Goal: Information Seeking & Learning: Compare options

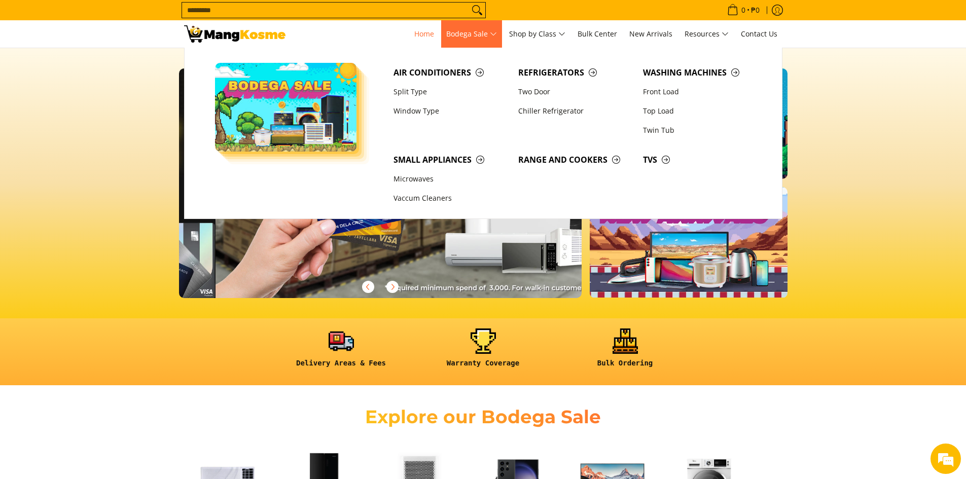
scroll to position [0, 1209]
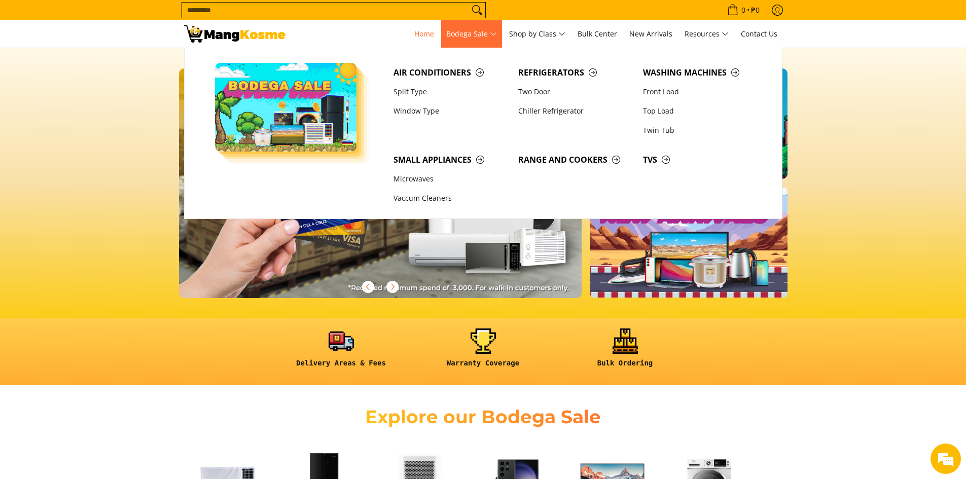
click at [435, 34] on span "Bodega Sale" at bounding box center [471, 34] width 51 height 13
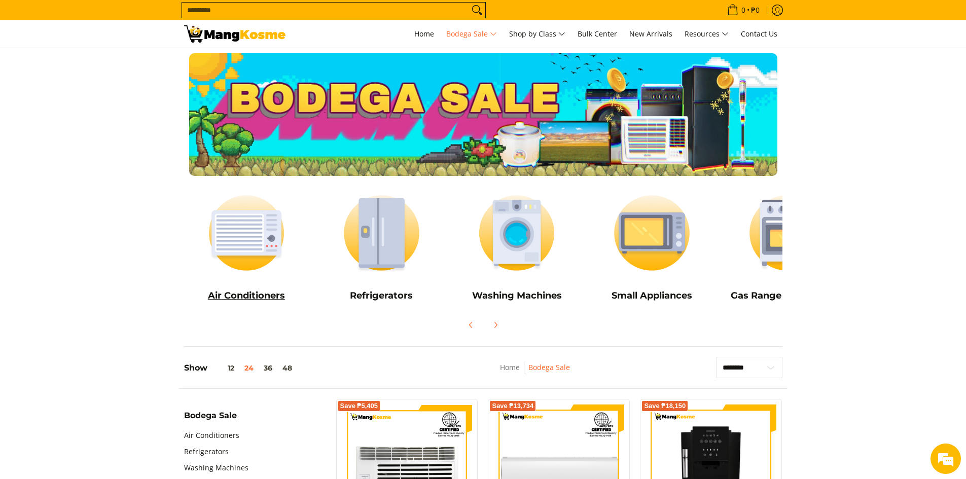
click at [253, 261] on img at bounding box center [246, 233] width 125 height 94
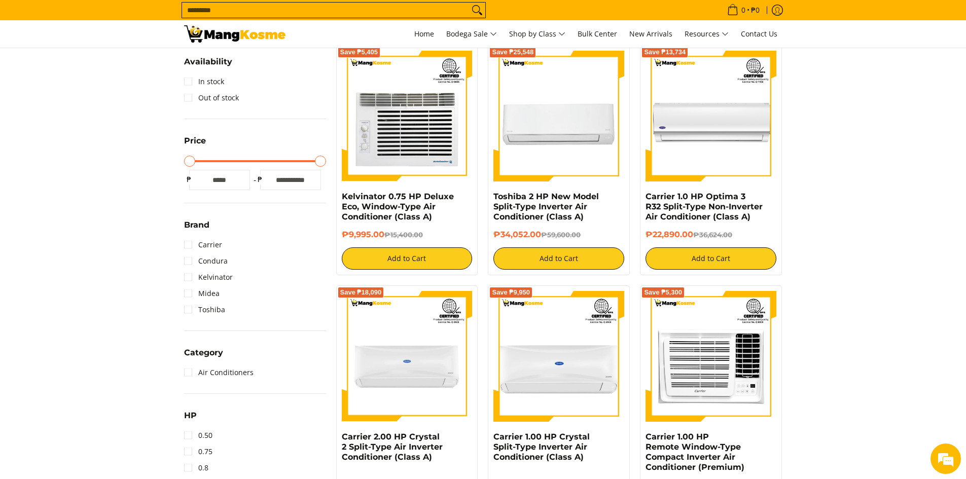
scroll to position [194, 0]
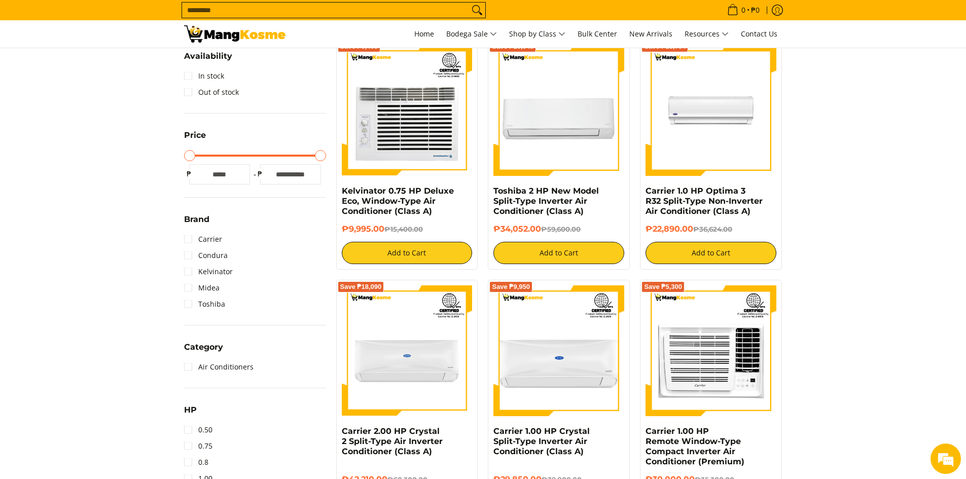
click at [746, 129] on img at bounding box center [710, 110] width 131 height 131
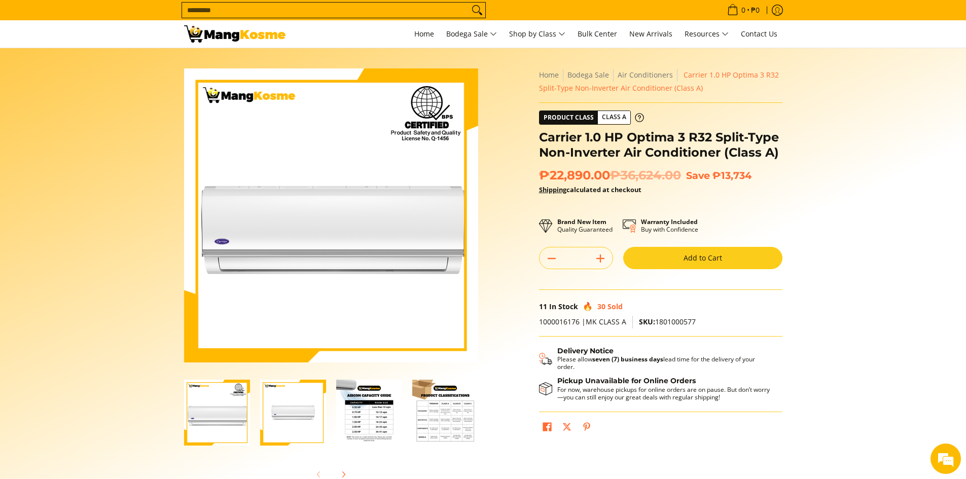
click at [238, 425] on img "Carrier 1.0 HP Optima 3 R32 Split-Type Non-Inverter Air Conditioner (Class A)-1" at bounding box center [217, 413] width 66 height 66
click at [282, 415] on img "Carrier 1.0 HP Optima 3 R32 Split-Type Non-Inverter Air Conditioner (Class A)-2" at bounding box center [293, 413] width 66 height 66
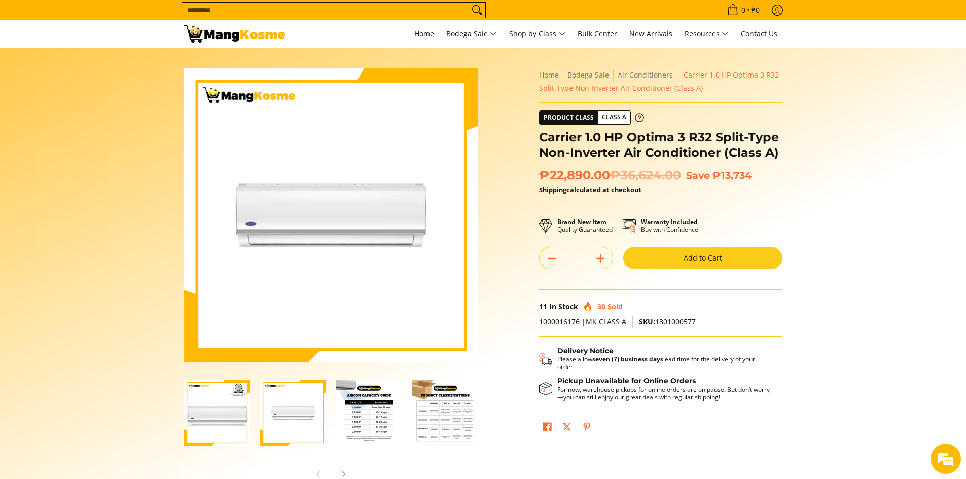
click at [364, 417] on img "Carrier 1.0 HP Optima 3 R32 Split-Type Non-Inverter Air Conditioner (Class A)-3" at bounding box center [369, 413] width 66 height 66
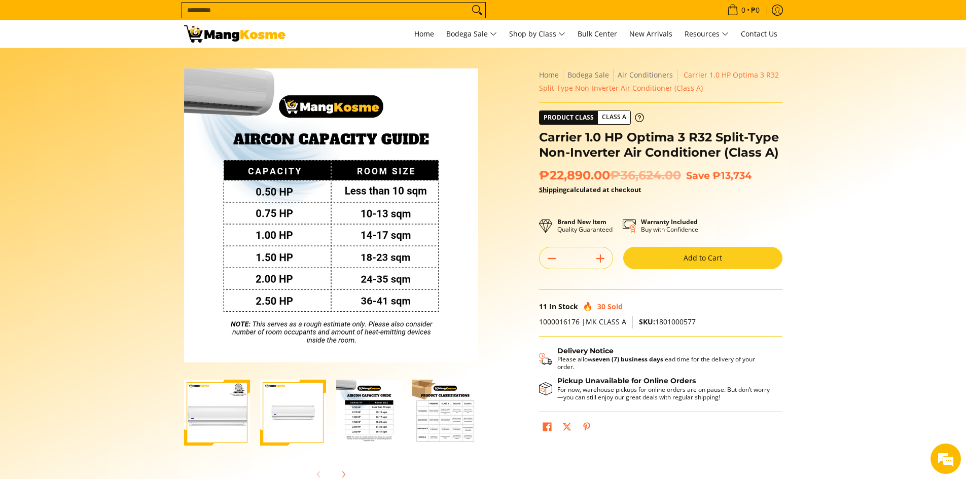
click at [388, 420] on img "Carrier 1.0 HP Optima 3 R32 Split-Type Non-Inverter Air Conditioner (Class A)-3" at bounding box center [369, 413] width 66 height 66
click at [460, 418] on img "Carrier 1.0 HP Optima 3 R32 Split-Type Non-Inverter Air Conditioner (Class A)-4" at bounding box center [445, 413] width 66 height 66
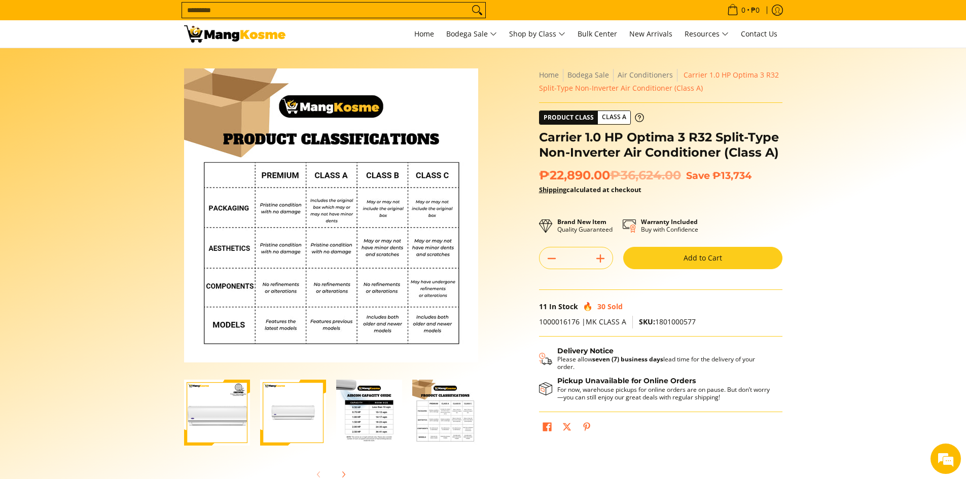
click at [358, 417] on img "Carrier 1.0 HP Optima 3 R32 Split-Type Non-Inverter Air Conditioner (Class A)-3" at bounding box center [369, 413] width 66 height 66
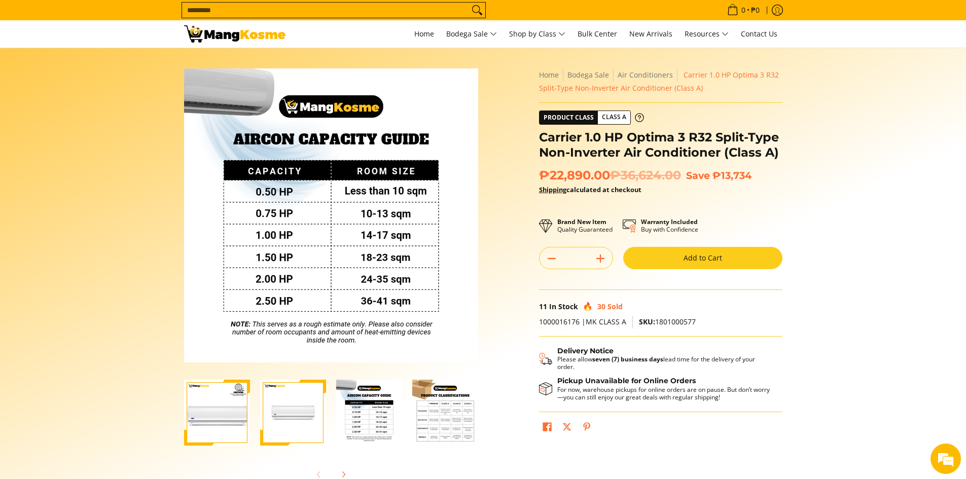
click at [479, 422] on div "Skip to Main Content Enable zoom Disable zoom Enable zoom Disable zoom Enable z…" at bounding box center [331, 276] width 304 height 417
click at [450, 419] on img "Carrier 1.0 HP Optima 3 R32 Split-Type Non-Inverter Air Conditioner (Class A)-4" at bounding box center [445, 413] width 66 height 66
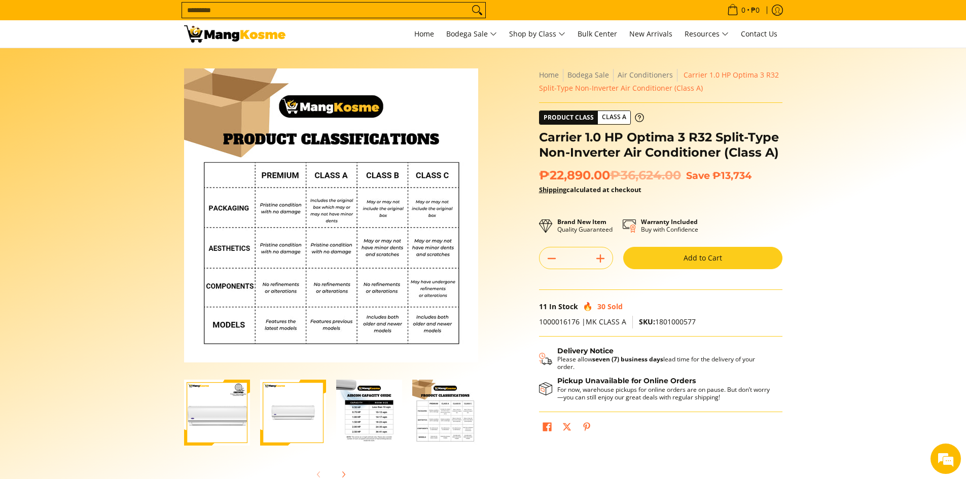
click at [605, 324] on span "1000016176 |MK CLASS A" at bounding box center [582, 322] width 87 height 10
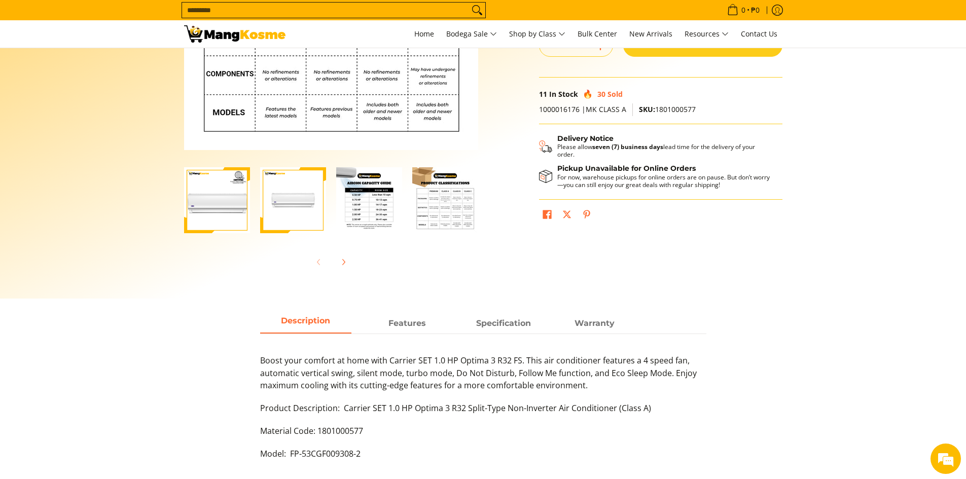
scroll to position [220, 0]
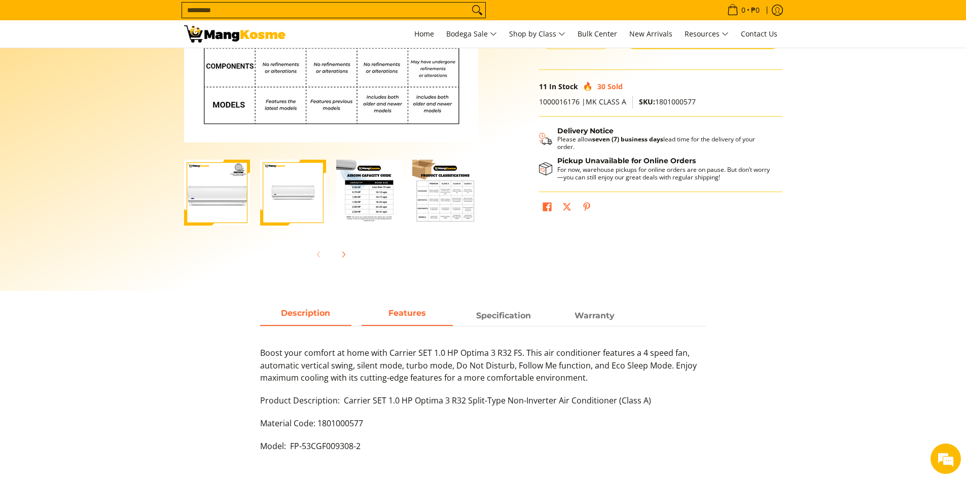
click at [403, 310] on strong "Features" at bounding box center [407, 313] width 38 height 10
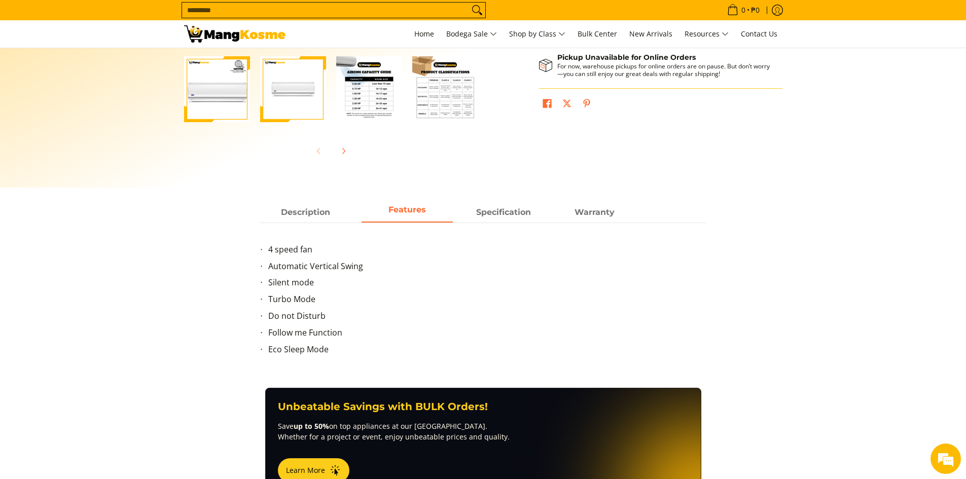
scroll to position [321, 0]
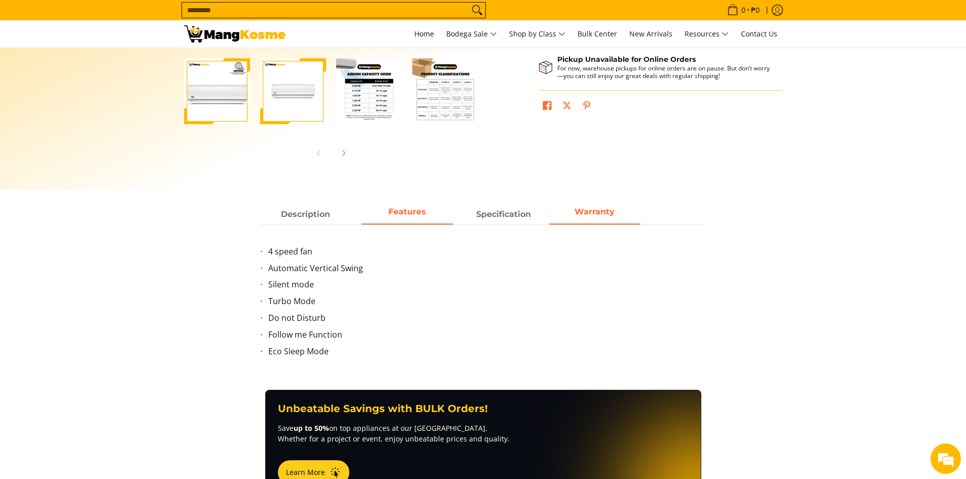
click at [597, 215] on strong "Warranty" at bounding box center [594, 212] width 40 height 10
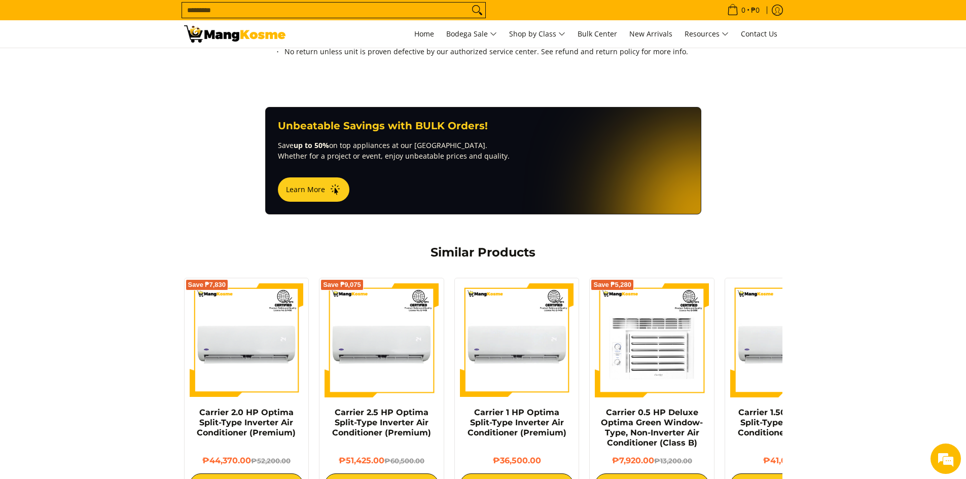
scroll to position [403, 0]
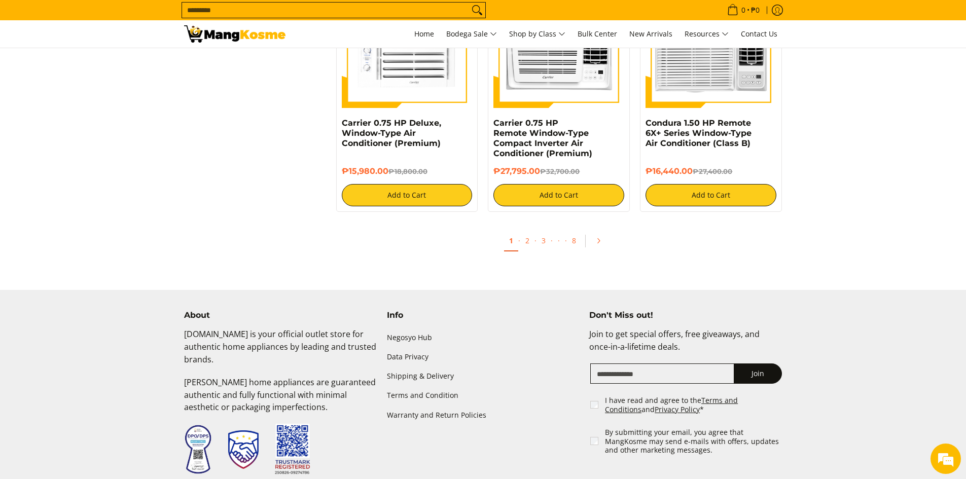
scroll to position [1950, 0]
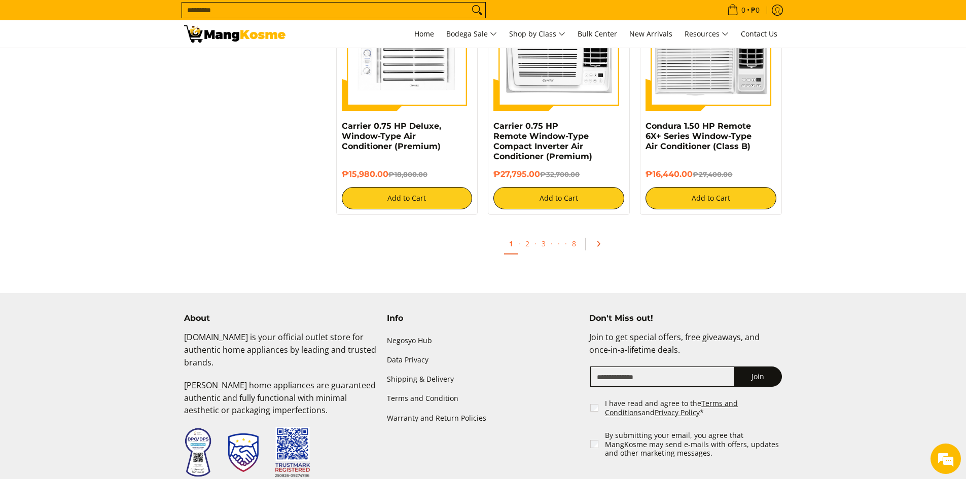
click at [597, 242] on icon "Pagination" at bounding box center [598, 243] width 7 height 7
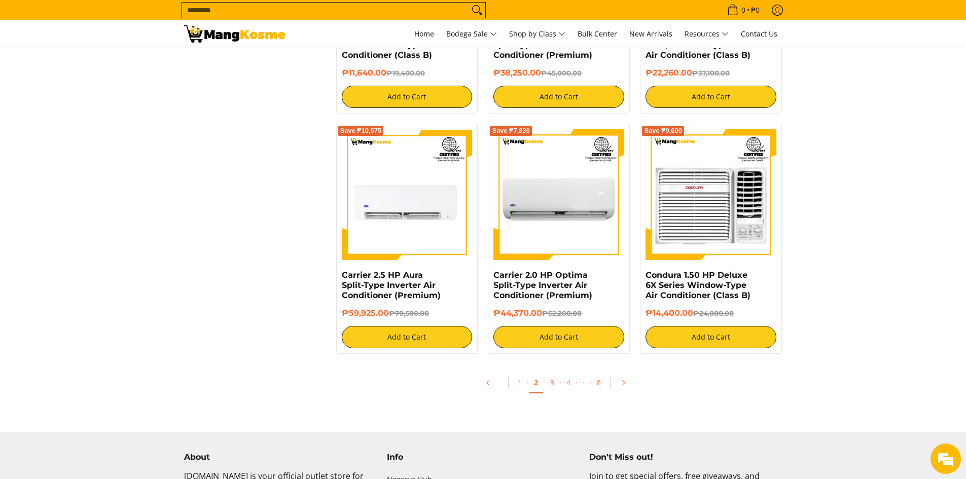
scroll to position [1827, 0]
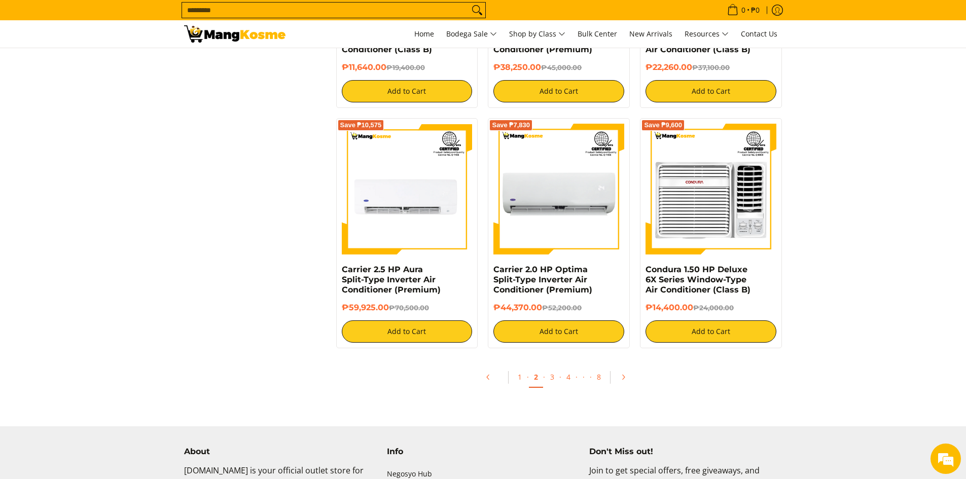
drag, startPoint x: 973, startPoint y: 60, endPoint x: 962, endPoint y: 392, distance: 331.6
click at [623, 380] on icon "Pagination" at bounding box center [622, 377] width 7 height 7
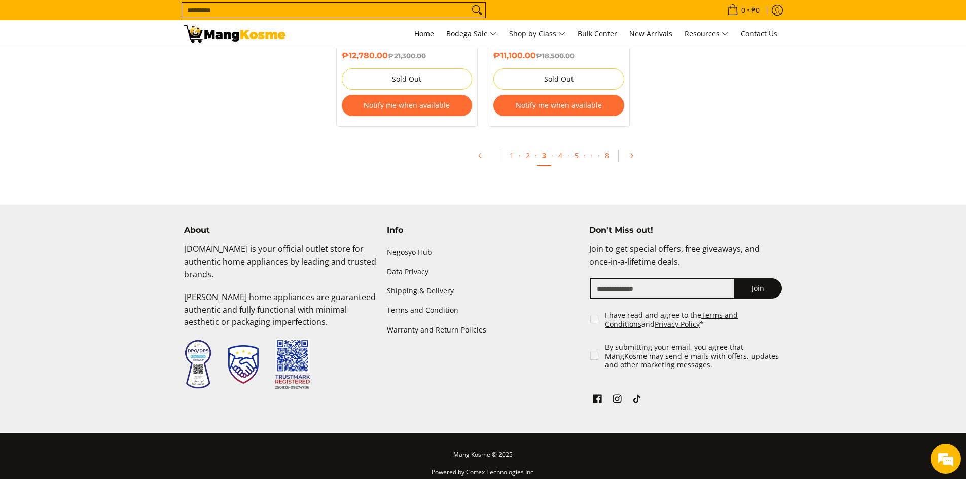
scroll to position [2289, 0]
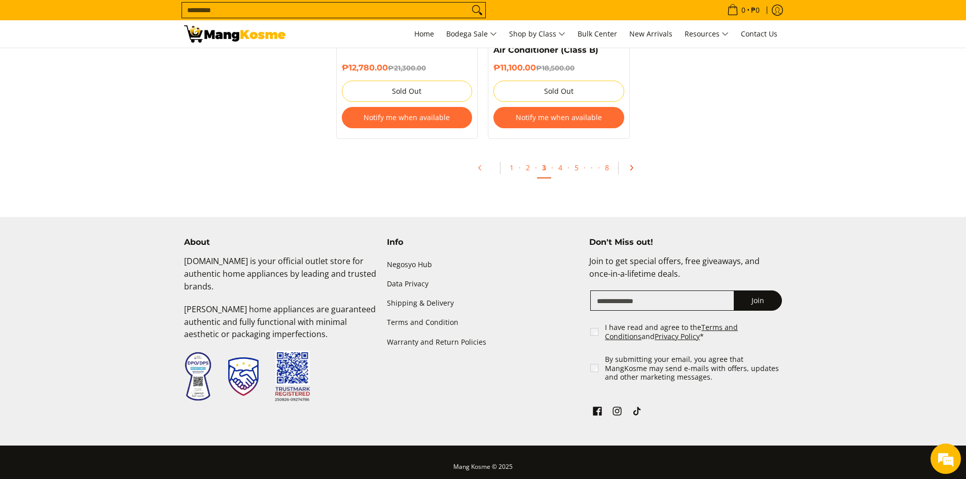
click at [630, 164] on icon "Pagination" at bounding box center [630, 167] width 7 height 7
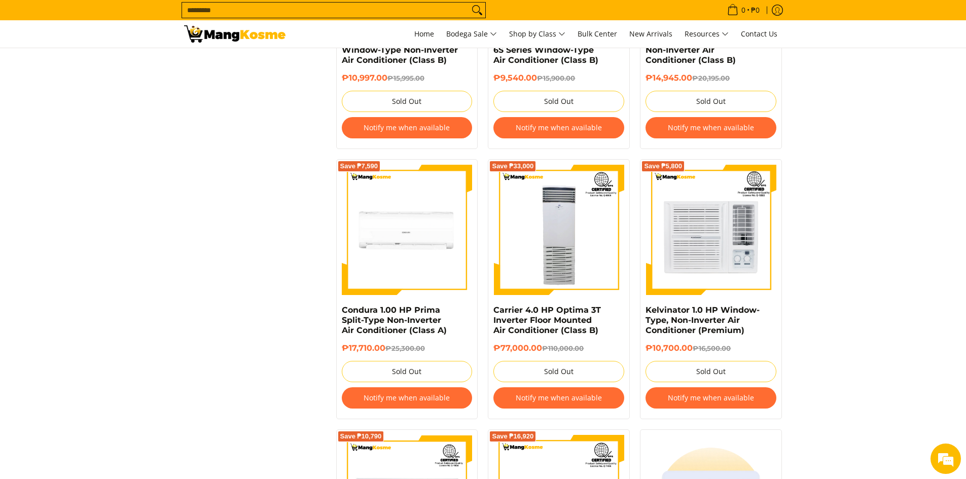
scroll to position [1439, 0]
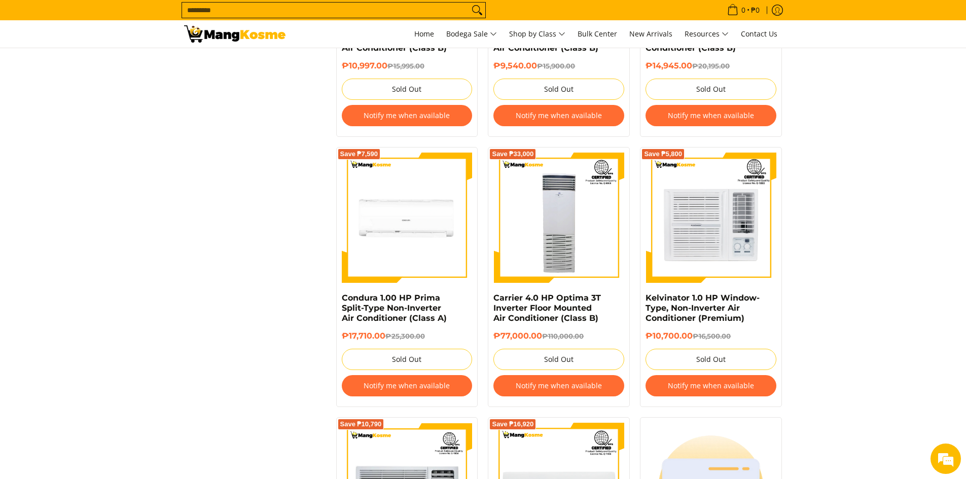
drag, startPoint x: 973, startPoint y: 36, endPoint x: 939, endPoint y: 277, distance: 243.6
click at [411, 226] on img at bounding box center [407, 218] width 131 height 131
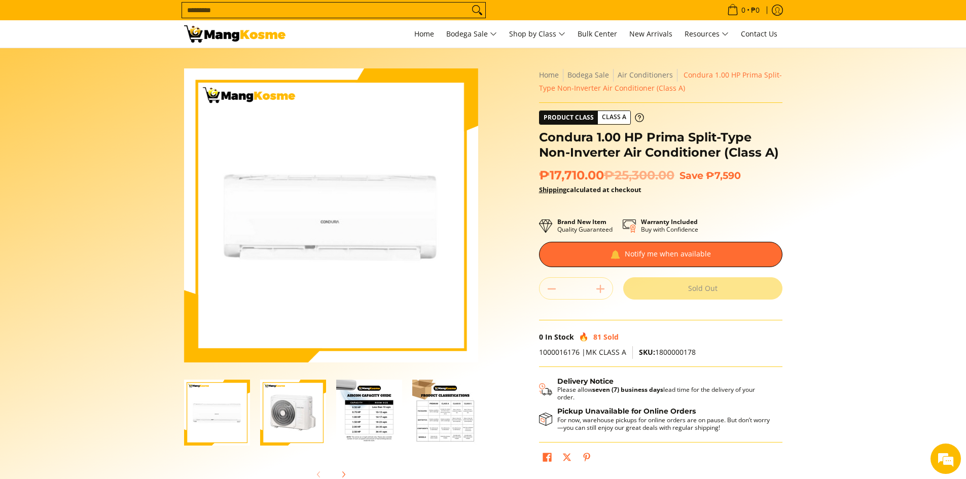
click at [394, 395] on img "Condura 1.00 HP Prima Split-Type Non-Inverter Air Conditioner (Class A)-3" at bounding box center [369, 413] width 66 height 66
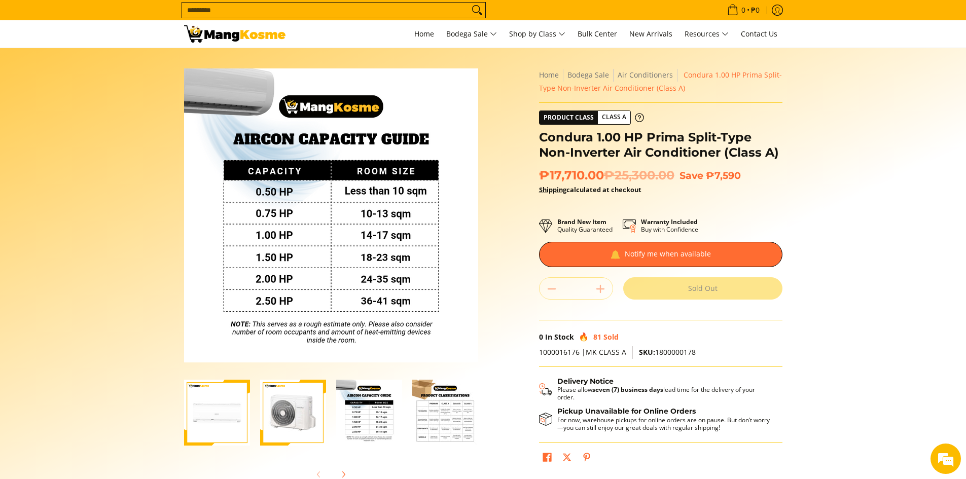
click at [418, 410] on img "Condura 1.00 HP Prima Split-Type Non-Inverter Air Conditioner (Class A)-4" at bounding box center [445, 413] width 66 height 66
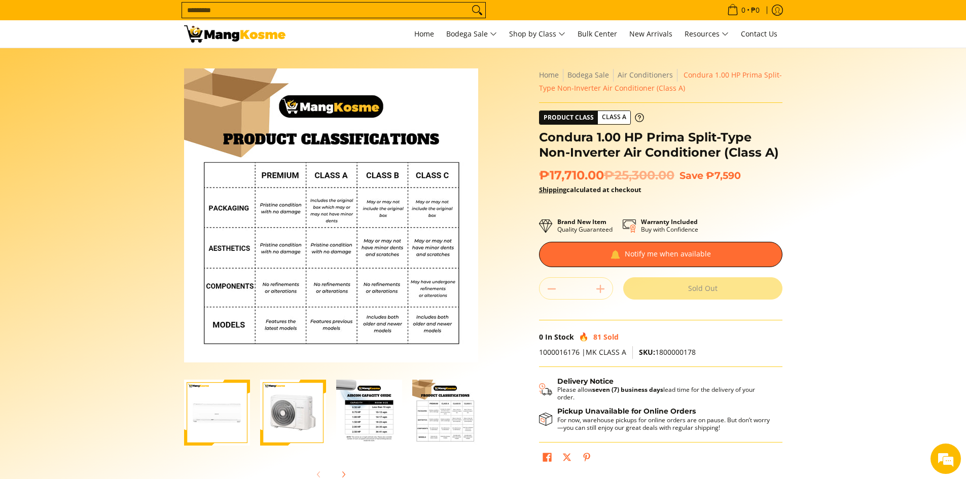
click at [379, 413] on img "Condura 1.00 HP Prima Split-Type Non-Inverter Air Conditioner (Class A)-3" at bounding box center [369, 413] width 66 height 66
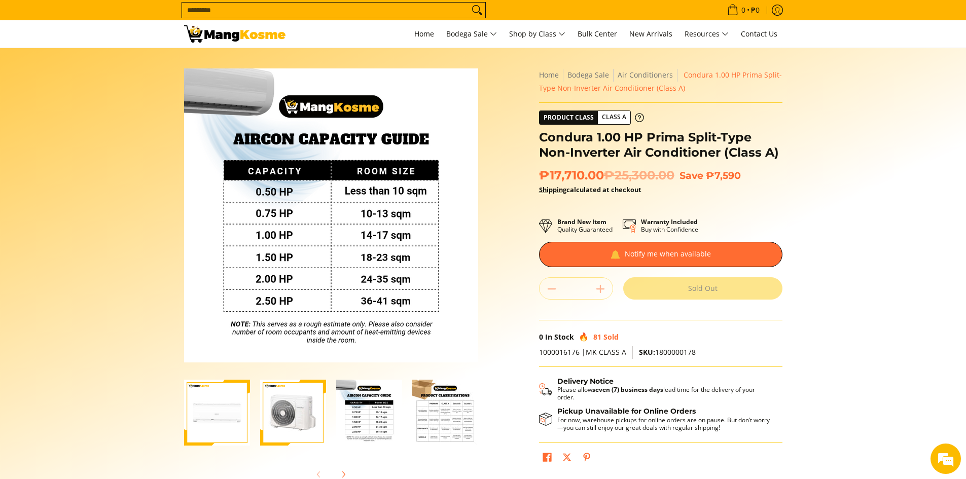
click at [456, 418] on img "Condura 1.00 HP Prima Split-Type Non-Inverter Air Conditioner (Class A)-4" at bounding box center [445, 413] width 66 height 66
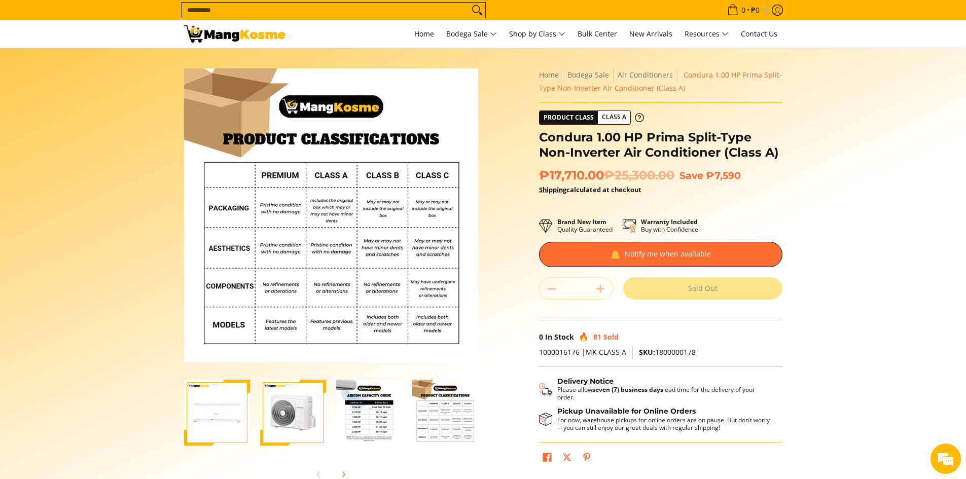
click at [376, 430] on img "Condura 1.00 HP Prima Split-Type Non-Inverter Air Conditioner (Class A)-3" at bounding box center [369, 413] width 66 height 66
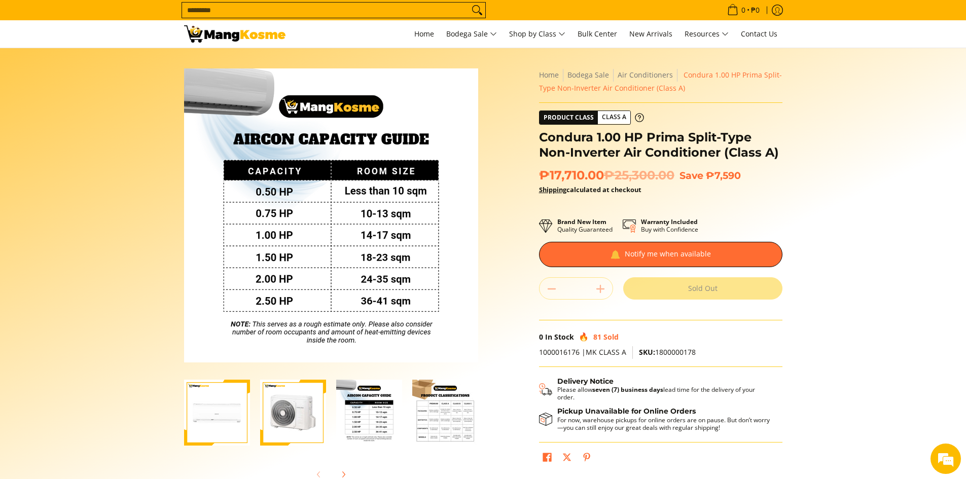
click at [482, 419] on div "Skip to Main Content Enable zoom Disable zoom Enable zoom Disable zoom Enable z…" at bounding box center [331, 276] width 304 height 417
click at [452, 419] on img "Condura 1.00 HP Prima Split-Type Non-Inverter Air Conditioner (Class A)-4" at bounding box center [445, 413] width 66 height 66
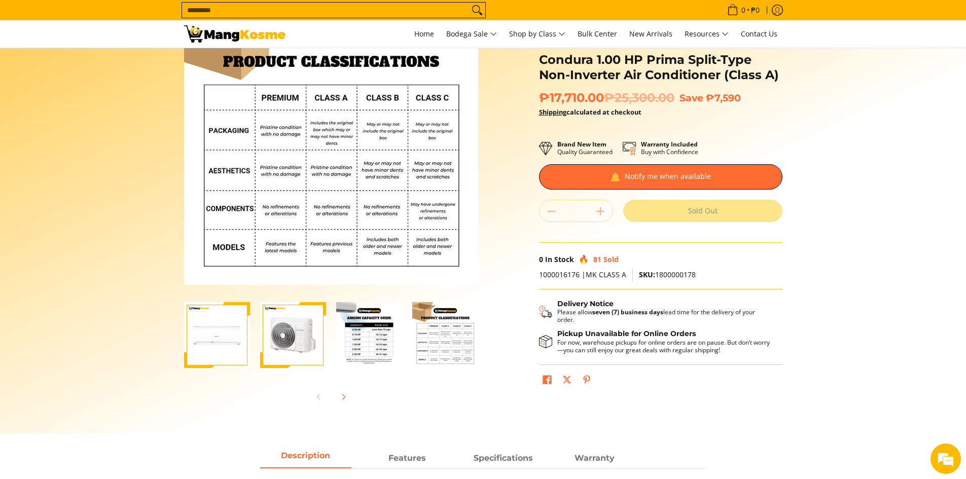
scroll to position [68, 0]
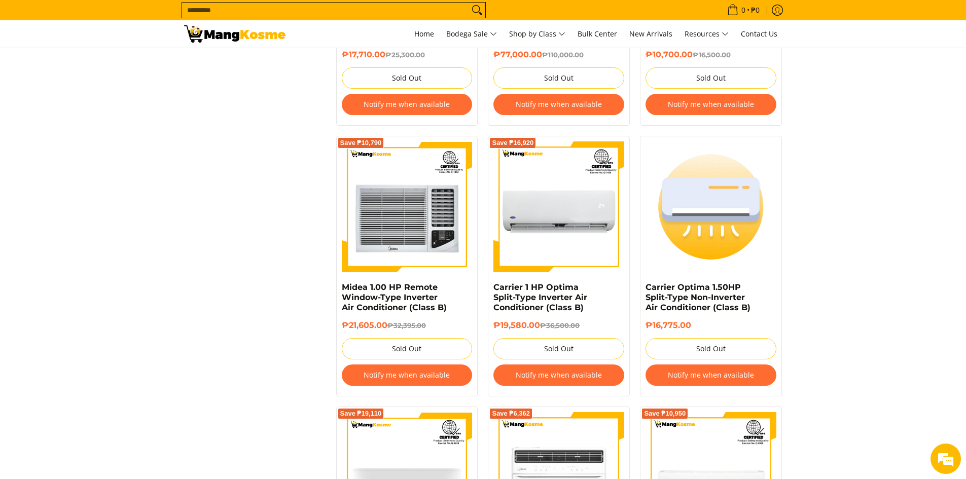
scroll to position [1715, 0]
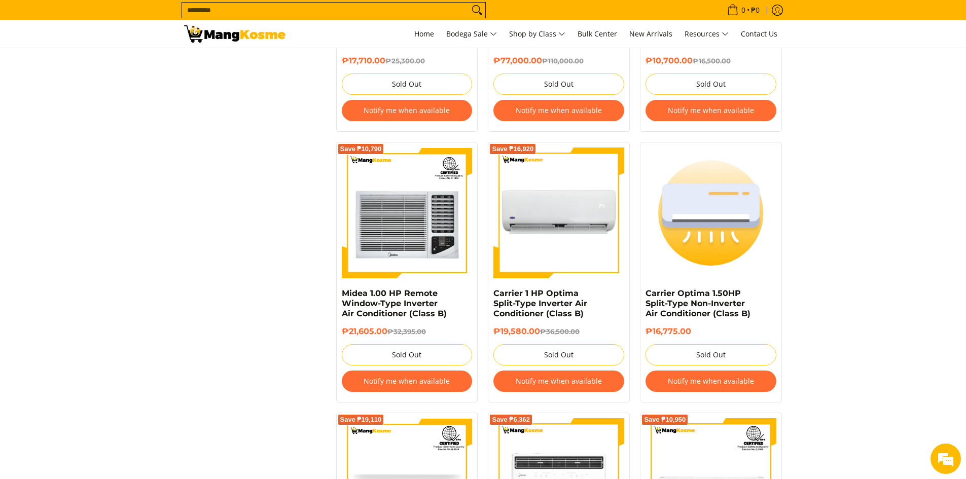
click at [527, 239] on img at bounding box center [558, 212] width 131 height 131
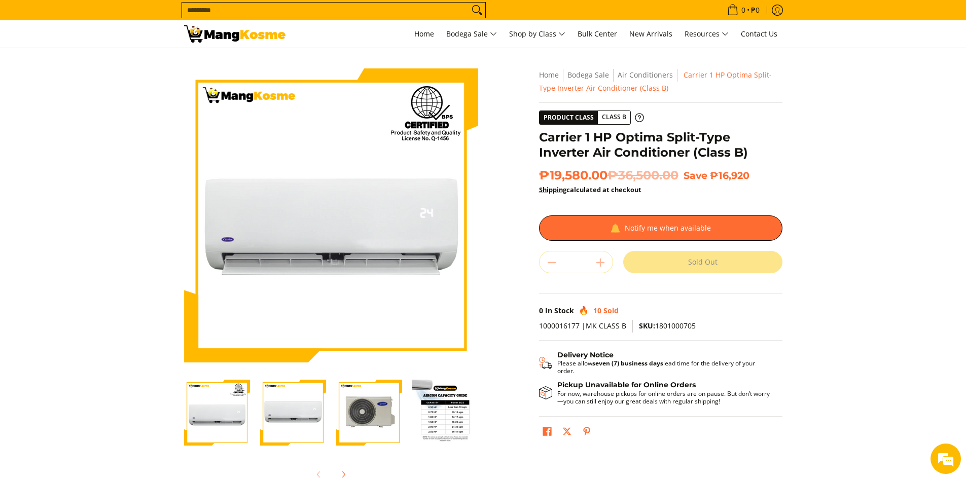
click at [451, 429] on img "Carrier 1 HP Optima Split-Type Inverter Air Conditioner (Class B)-4" at bounding box center [445, 413] width 66 height 66
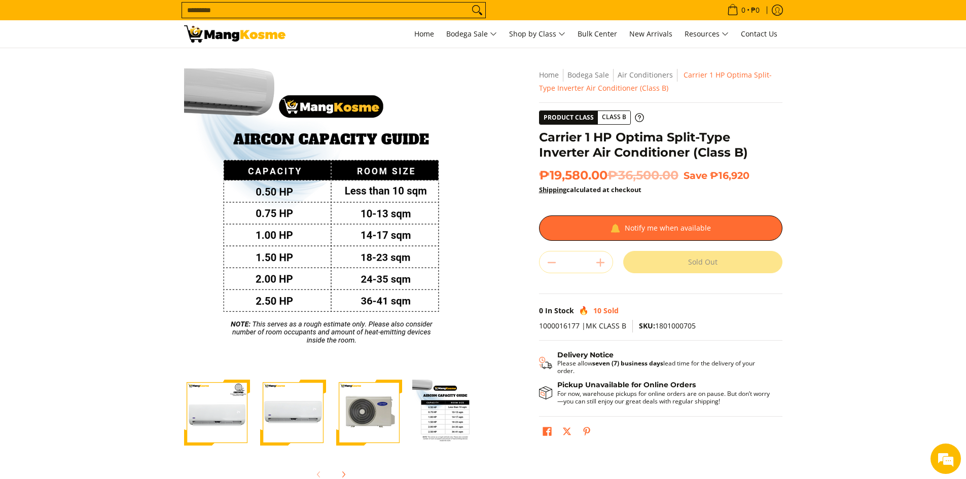
click at [464, 424] on img "Carrier 1 HP Optima Split-Type Inverter Air Conditioner (Class B)-4" at bounding box center [445, 413] width 66 height 66
click at [356, 415] on img "carrier-optima-1hp-split-type-inverter-aircon-outdoor-unit-full-view-mang-kosme" at bounding box center [369, 413] width 66 height 66
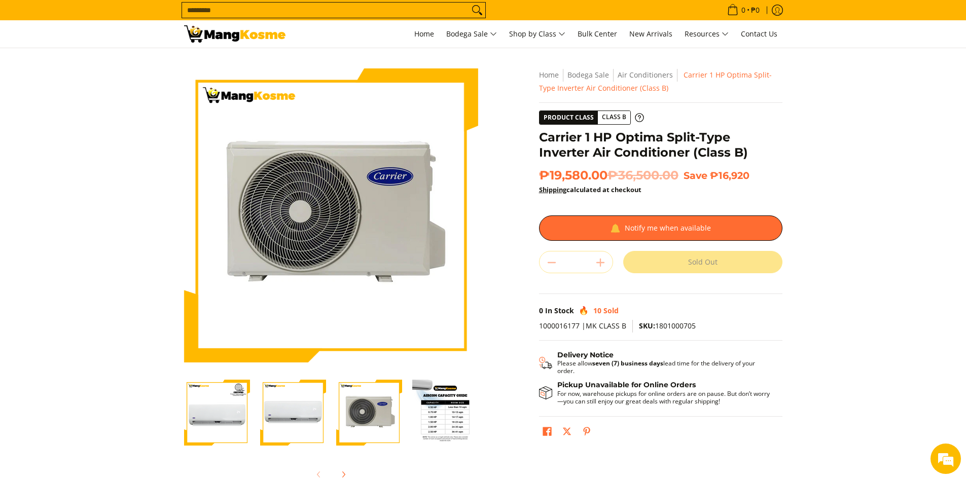
drag, startPoint x: 211, startPoint y: 415, endPoint x: 237, endPoint y: 412, distance: 25.5
click at [211, 415] on img "Carrier 1 HP Optima Split-Type Inverter Air Conditioner (Class B)-1" at bounding box center [217, 413] width 66 height 66
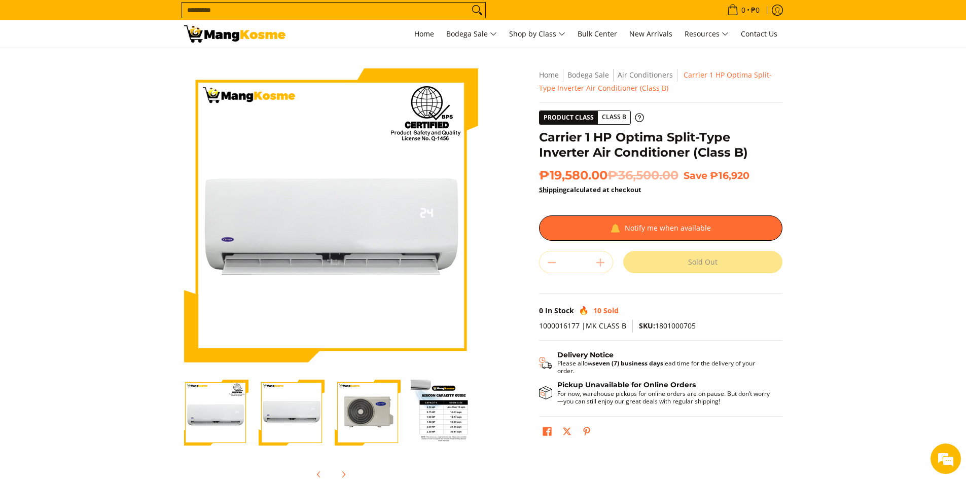
click at [274, 409] on img "carrier-optima-1hp-split-type-inverter-aircon-indoor-unit-full-view-mang-kosme" at bounding box center [291, 413] width 66 height 66
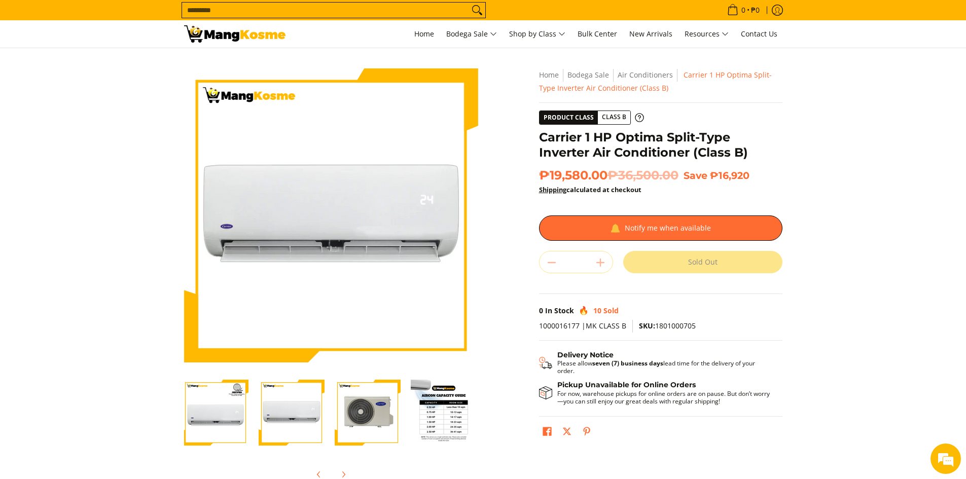
click at [370, 415] on img "carrier-optima-1hp-split-type-inverter-aircon-outdoor-unit-full-view-mang-kosme" at bounding box center [368, 413] width 66 height 66
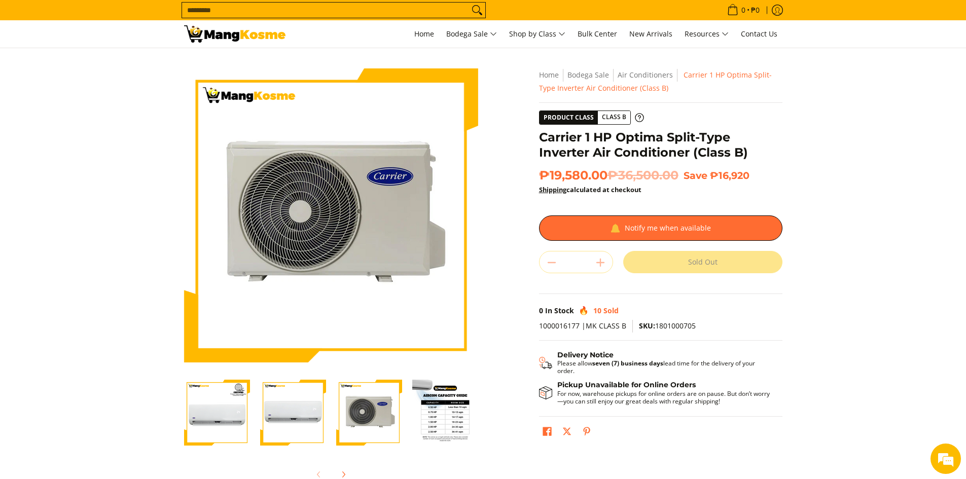
click at [429, 409] on img "Carrier 1 HP Optima Split-Type Inverter Air Conditioner (Class B)-4" at bounding box center [445, 413] width 66 height 66
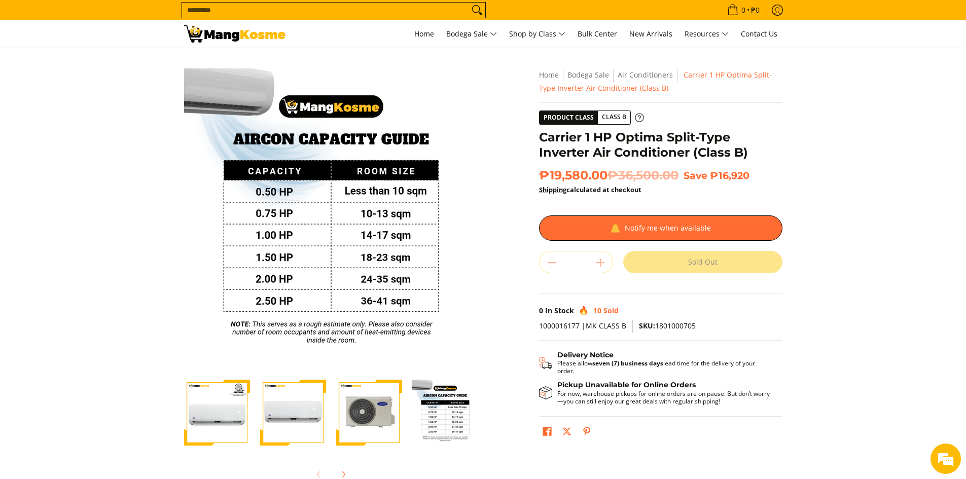
click at [618, 118] on span "Class B" at bounding box center [614, 117] width 32 height 13
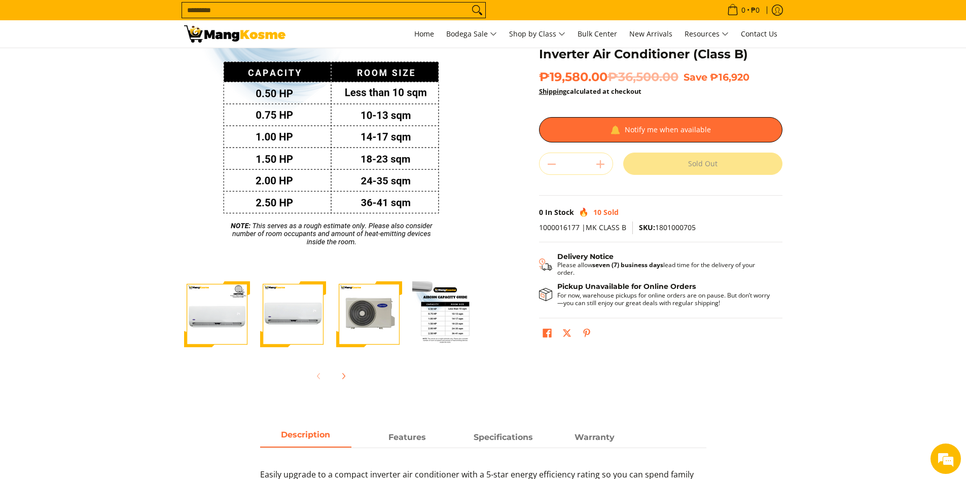
scroll to position [80, 0]
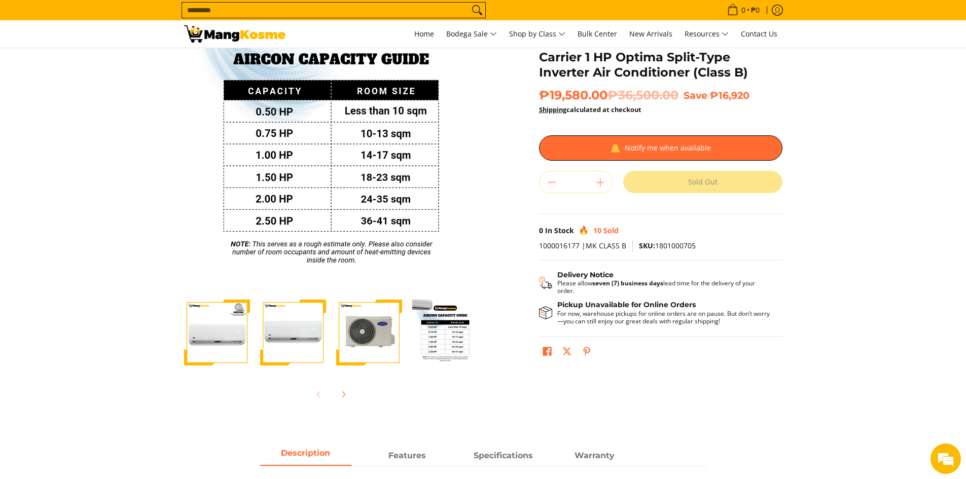
click at [700, 174] on div "Sold Out" at bounding box center [702, 182] width 159 height 22
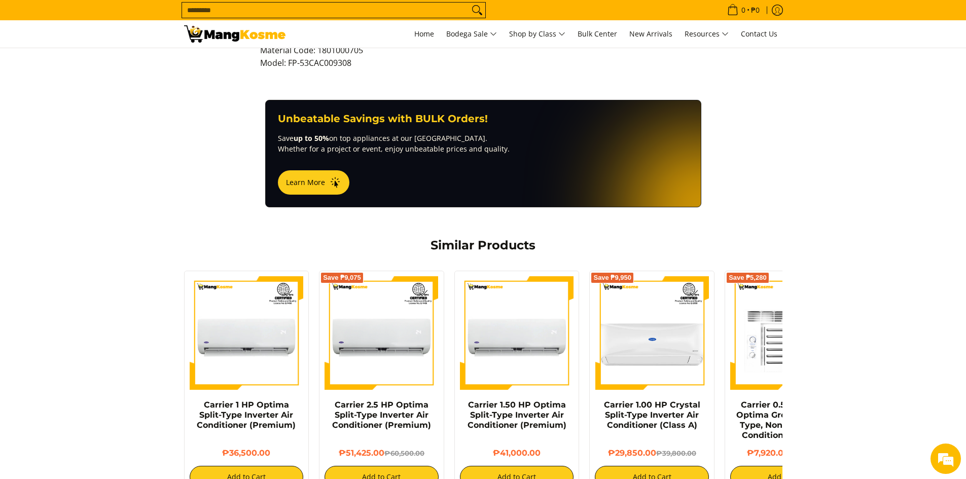
scroll to position [0, 0]
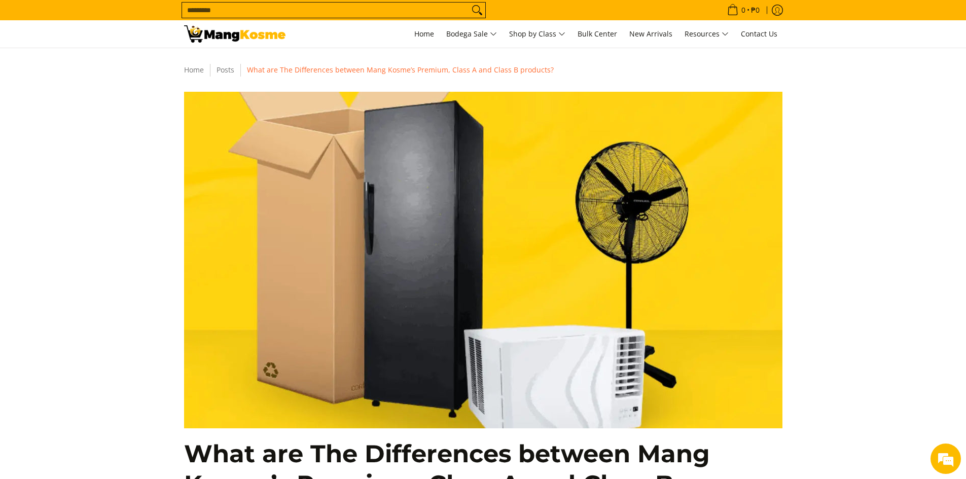
scroll to position [101, 0]
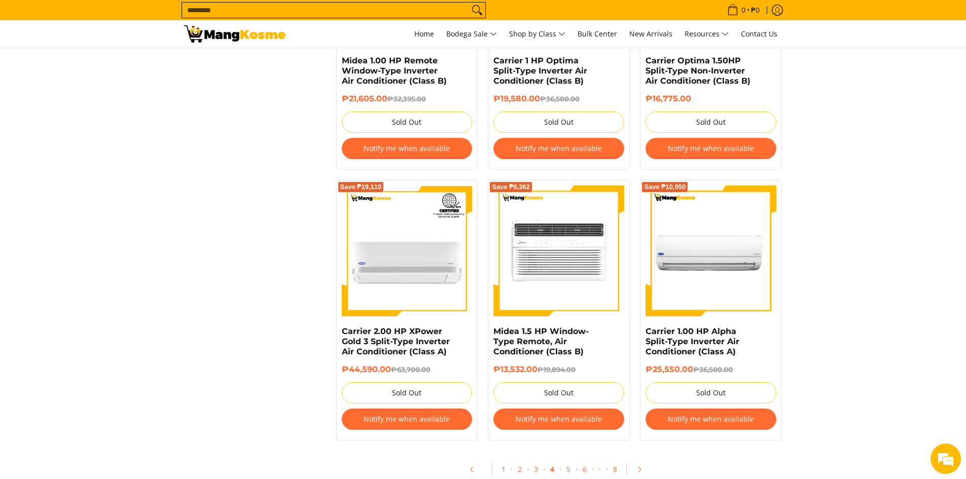
click at [728, 245] on img at bounding box center [710, 251] width 131 height 131
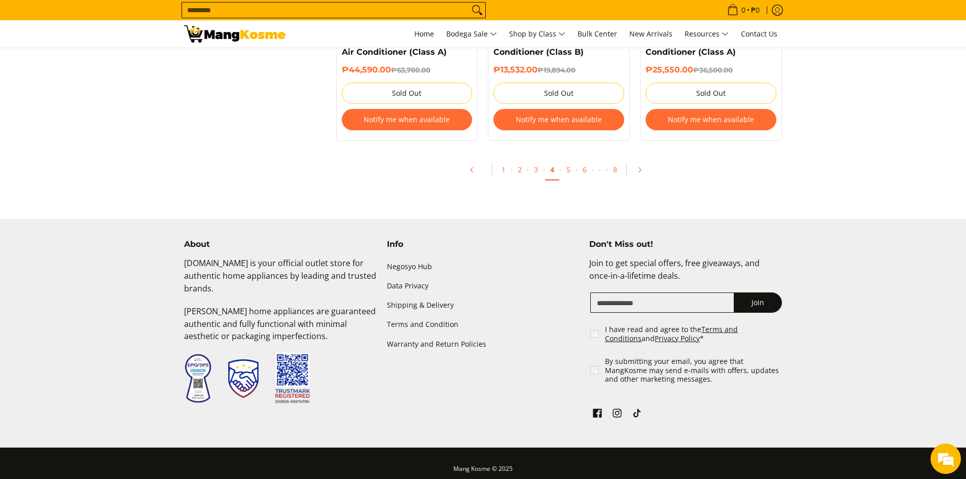
scroll to position [2271, 0]
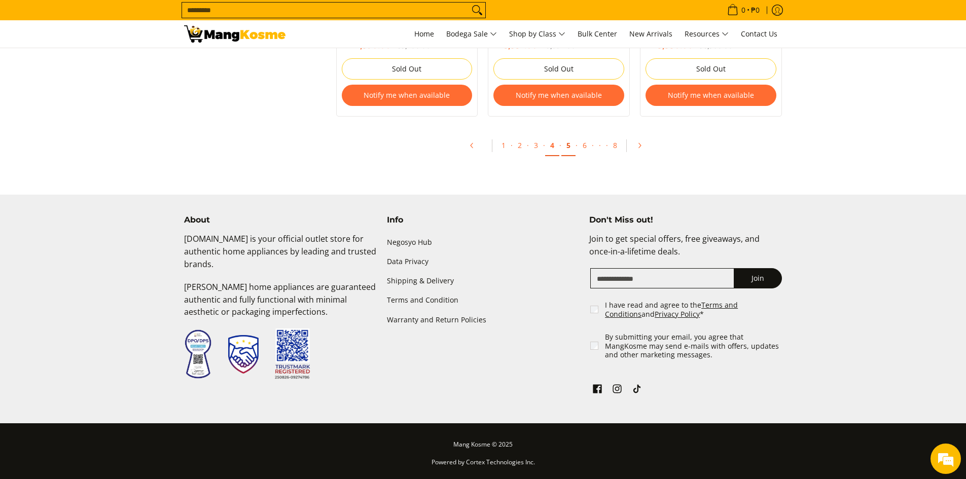
click at [566, 145] on link "5" at bounding box center [568, 145] width 14 height 21
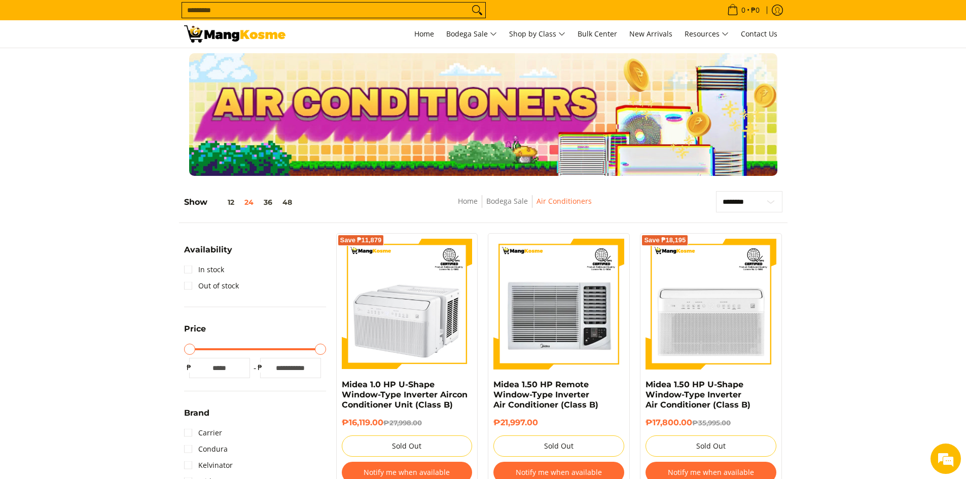
scroll to position [419, 0]
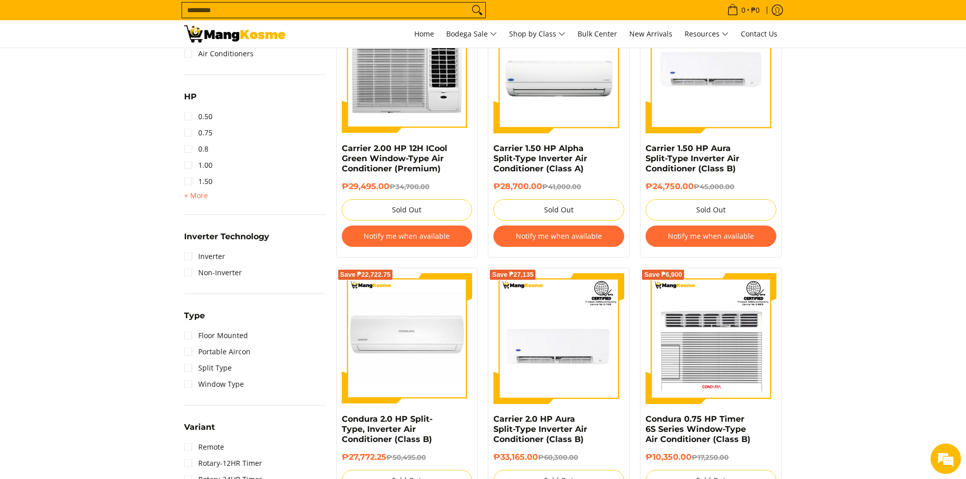
scroll to position [538, 0]
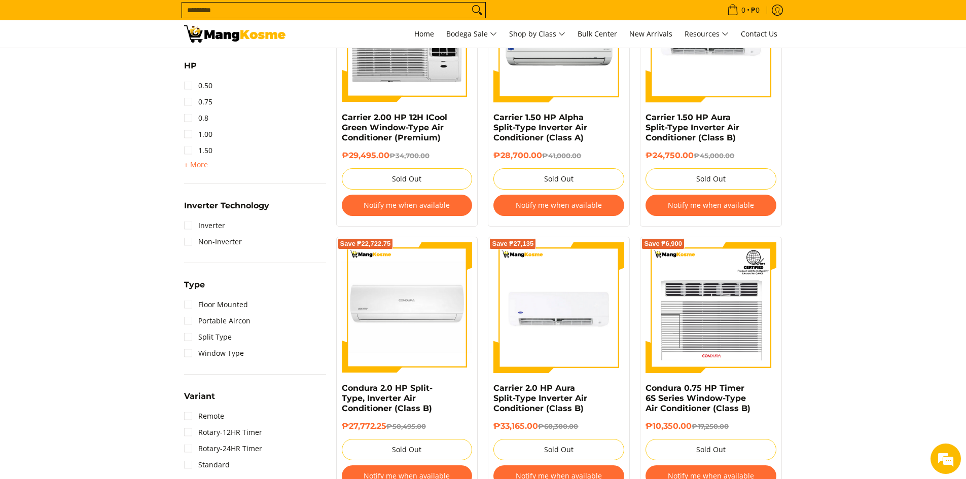
click at [547, 292] on img at bounding box center [558, 307] width 131 height 131
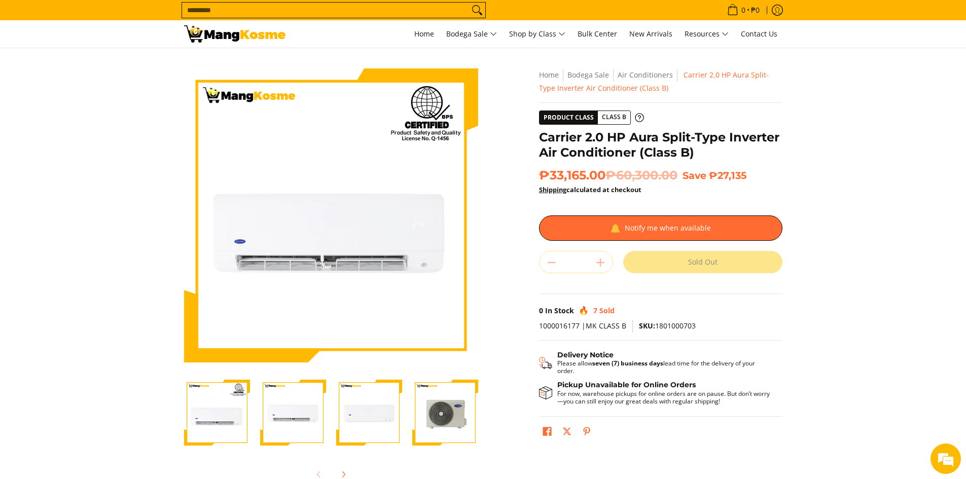
click at [697, 266] on div "Sold Out" at bounding box center [702, 262] width 159 height 22
click at [602, 262] on div "Quantity * . Sold Out" at bounding box center [660, 262] width 243 height 22
click at [601, 265] on div "Quantity * . Sold Out" at bounding box center [660, 262] width 243 height 22
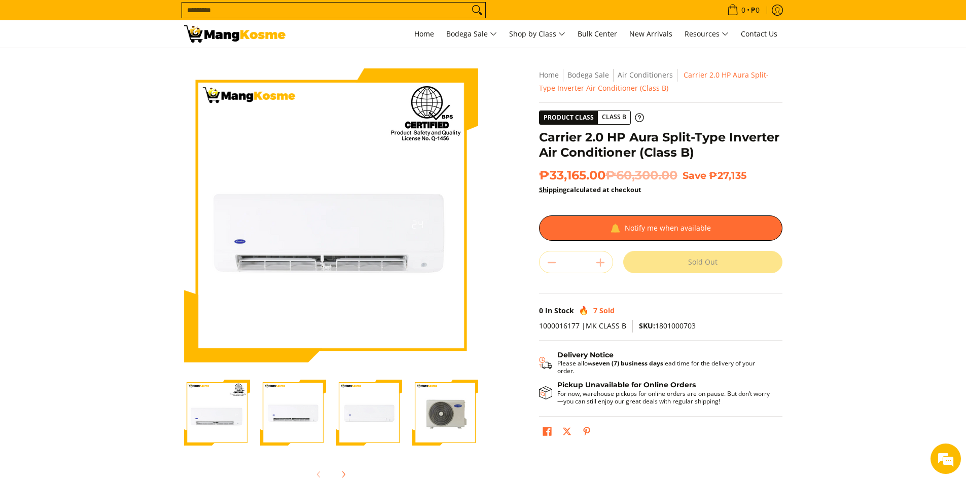
click at [601, 261] on div "Quantity * . Sold Out" at bounding box center [660, 262] width 243 height 22
drag, startPoint x: 601, startPoint y: 261, endPoint x: 327, endPoint y: 102, distance: 316.5
click at [600, 263] on div "Quantity * . Sold Out" at bounding box center [660, 262] width 243 height 22
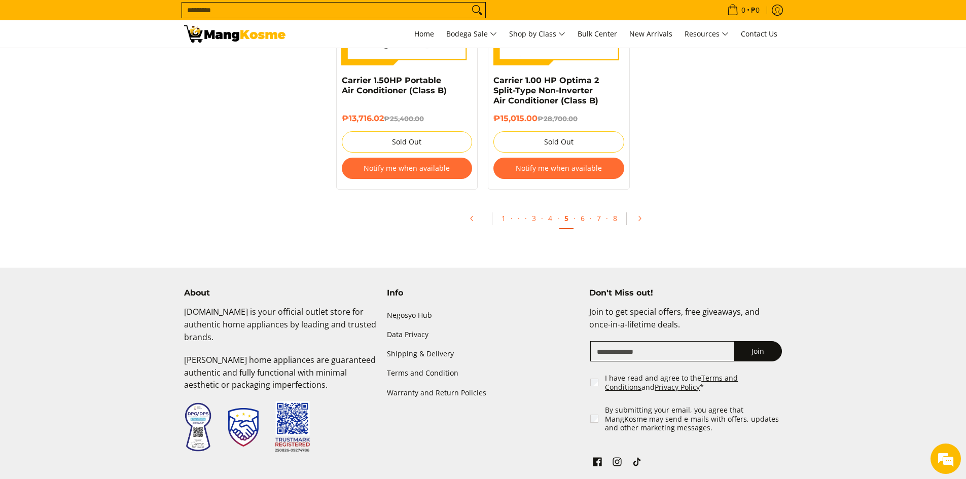
scroll to position [1989, 0]
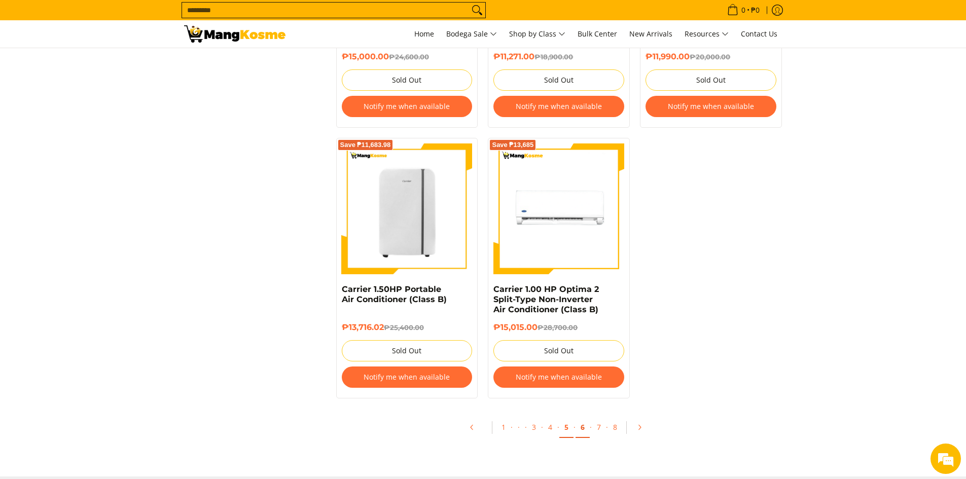
click at [580, 429] on link "6" at bounding box center [582, 427] width 14 height 21
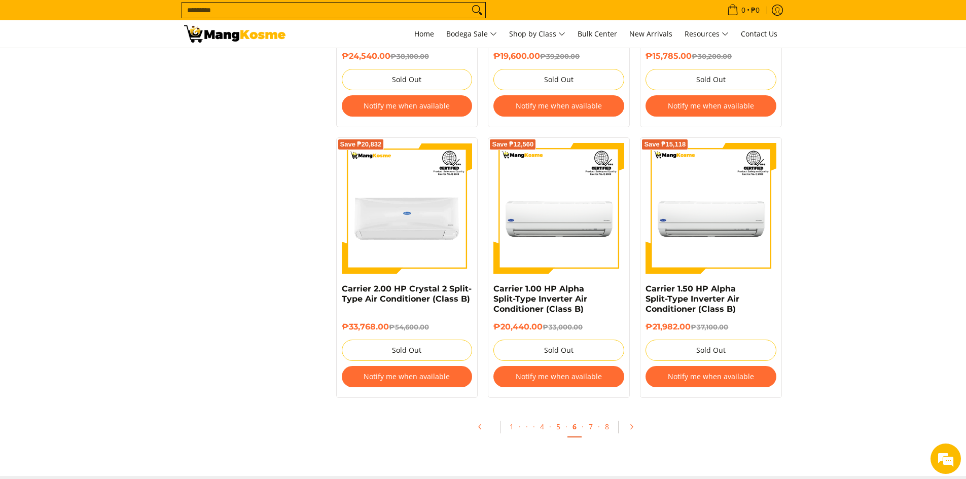
scroll to position [1959, 0]
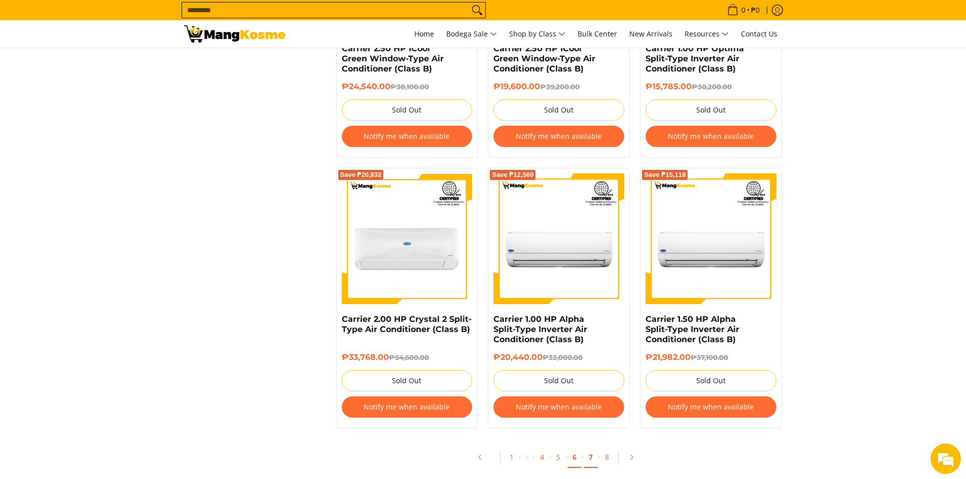
click at [588, 457] on link "7" at bounding box center [590, 457] width 14 height 21
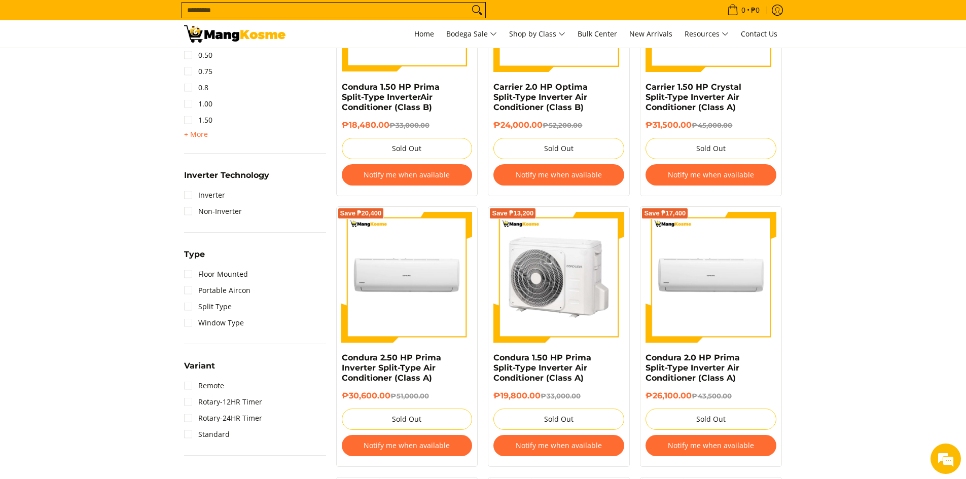
click at [583, 308] on img at bounding box center [558, 277] width 131 height 131
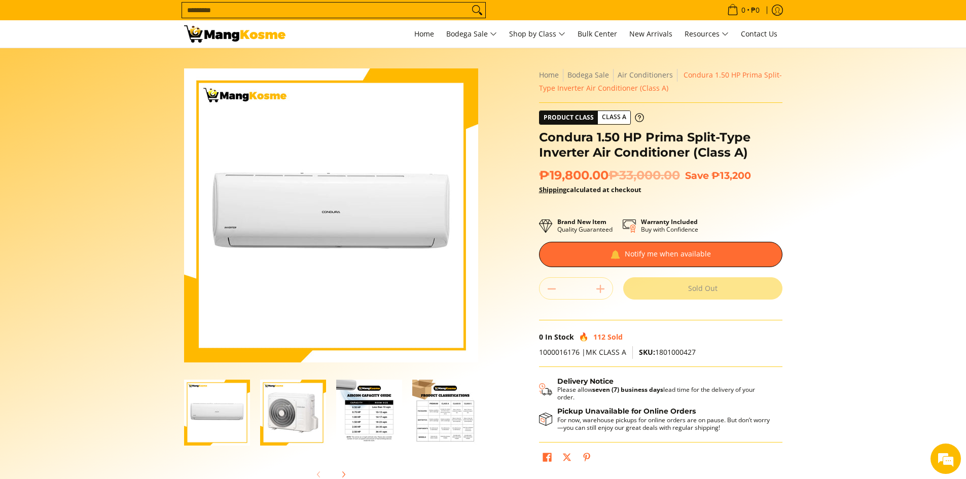
click at [304, 414] on img "Condura 1.50 HP Prima Split-Type Inverter Air Conditioner (Class A)-2" at bounding box center [293, 413] width 66 height 66
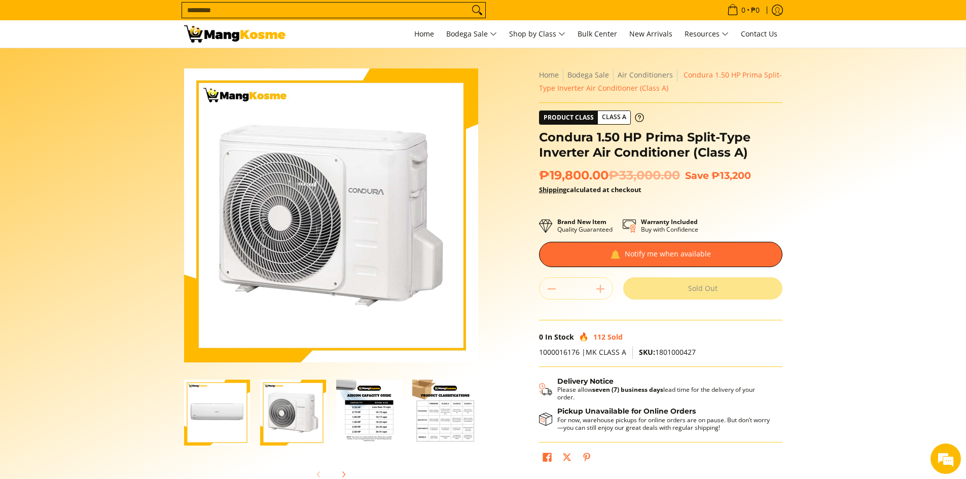
click at [403, 423] on div at bounding box center [369, 413] width 76 height 79
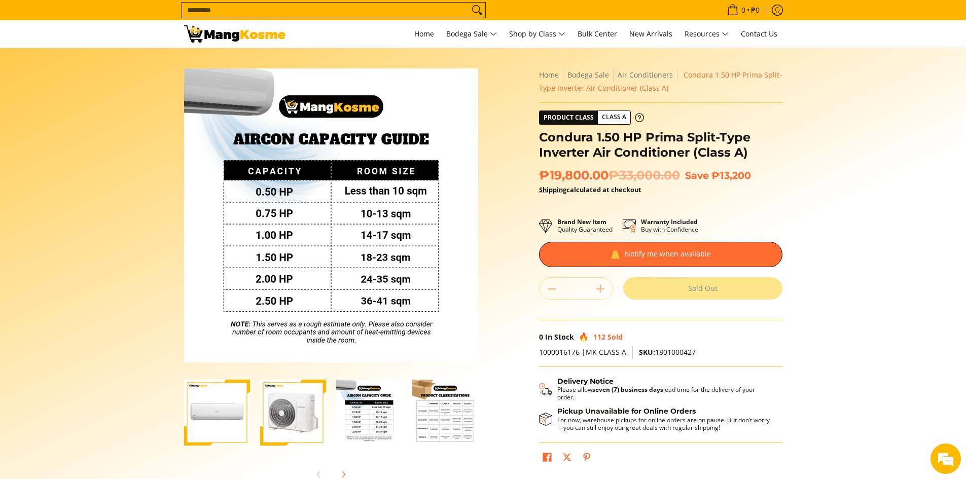
click at [376, 423] on img "Condura 1.50 HP Prima Split-Type Inverter Air Conditioner (Class A)-3" at bounding box center [369, 413] width 66 height 66
click at [468, 423] on img "Condura 1.50 HP Prima Split-Type Inverter Air Conditioner (Class A)-4" at bounding box center [445, 413] width 66 height 66
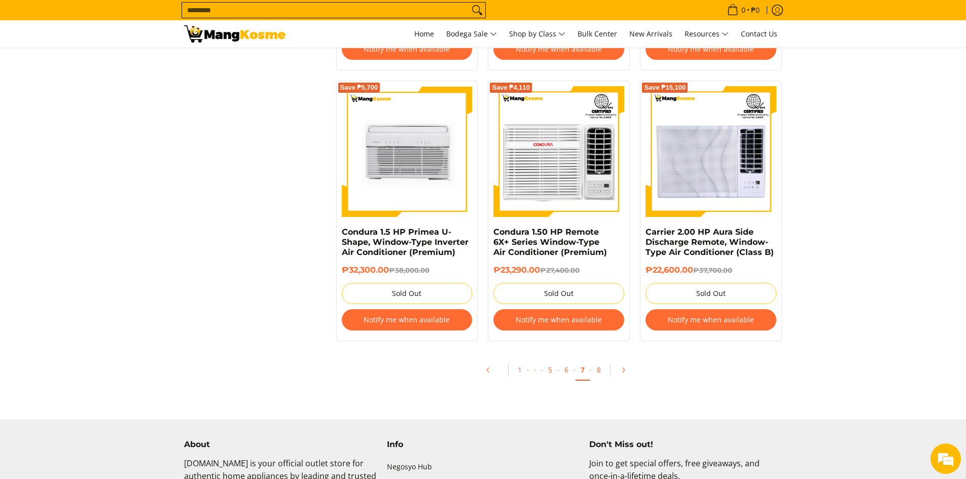
scroll to position [2020, 0]
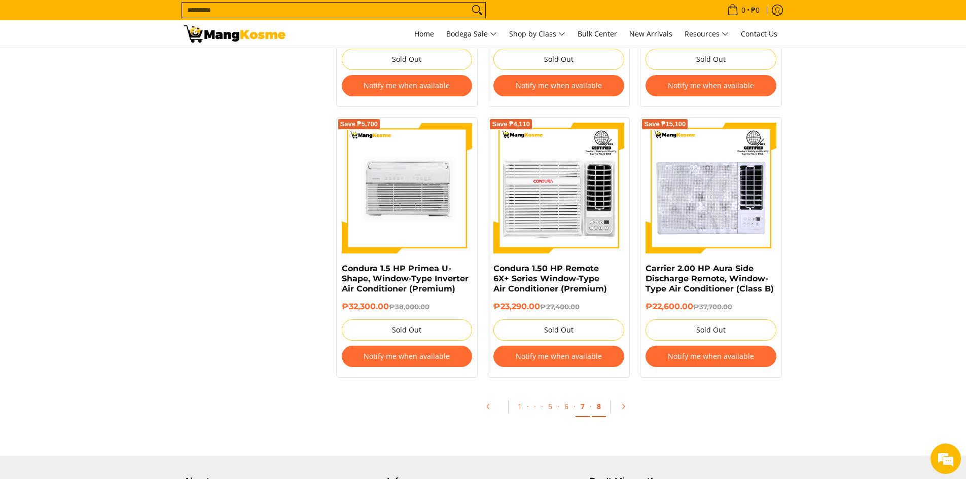
click at [597, 409] on link "8" at bounding box center [598, 406] width 14 height 21
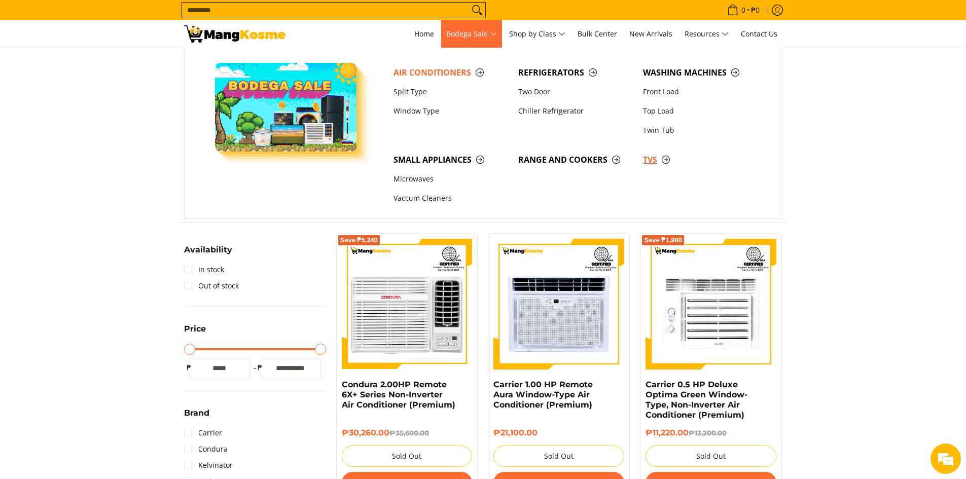
click at [654, 159] on span "TVs" at bounding box center [700, 160] width 115 height 13
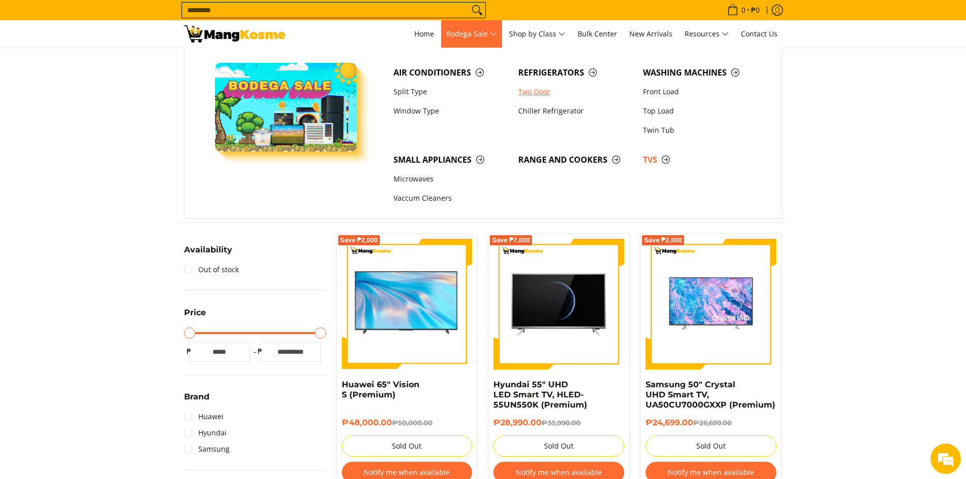
click at [525, 86] on link "Two Door" at bounding box center [575, 91] width 125 height 19
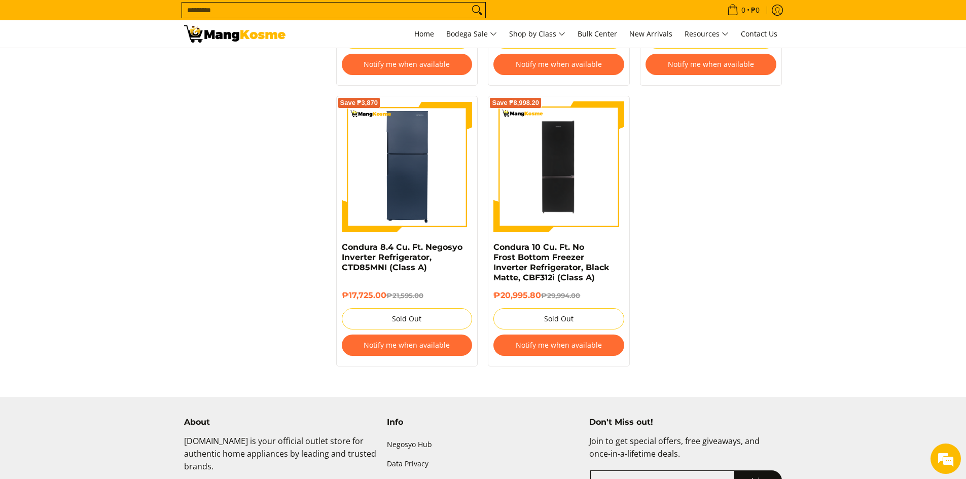
scroll to position [1730, 0]
